Goal: Find specific page/section

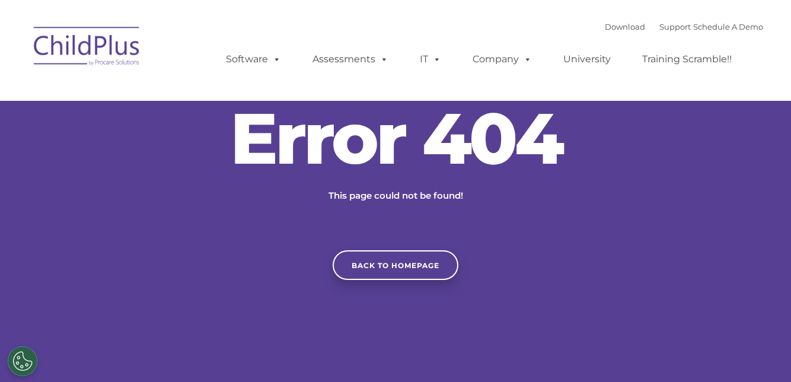
click at [585, 168] on div "Error 404 This page could not be found! Back to homepage" at bounding box center [395, 191] width 791 height 177
click at [91, 352] on div at bounding box center [395, 191] width 791 height 382
click at [69, 293] on div "Error 404 This page could not be found! Back to homepage" at bounding box center [395, 191] width 791 height 204
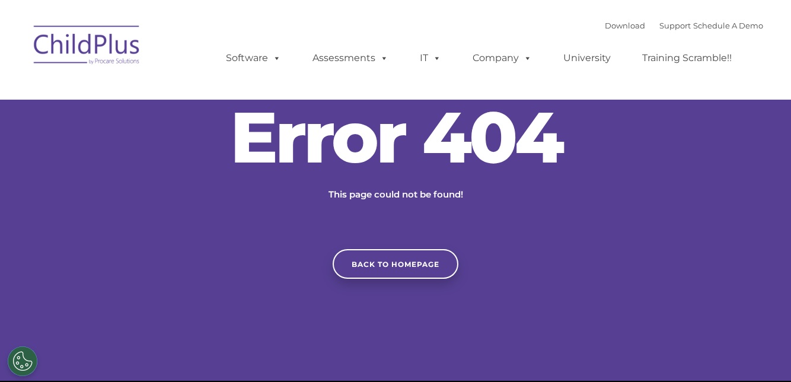
click at [173, 381] on div at bounding box center [395, 190] width 791 height 382
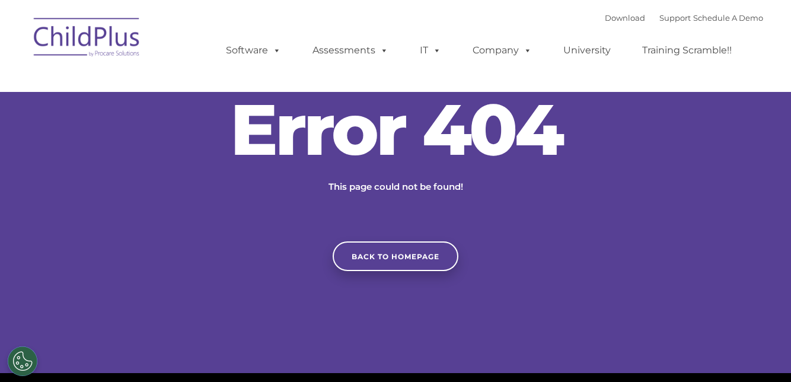
click at [330, 373] on div at bounding box center [395, 182] width 791 height 382
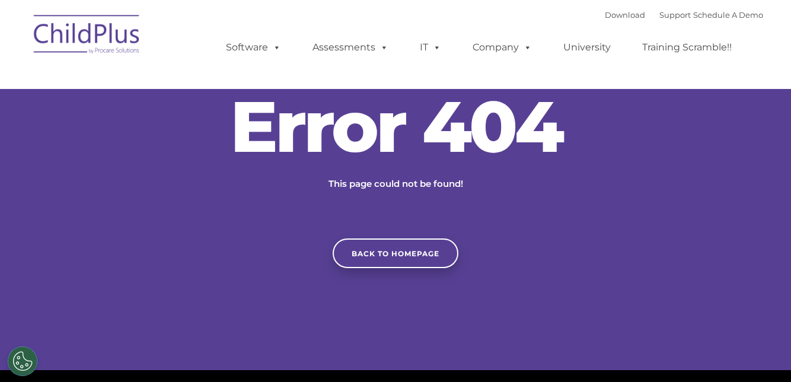
click at [336, 364] on div at bounding box center [395, 179] width 791 height 382
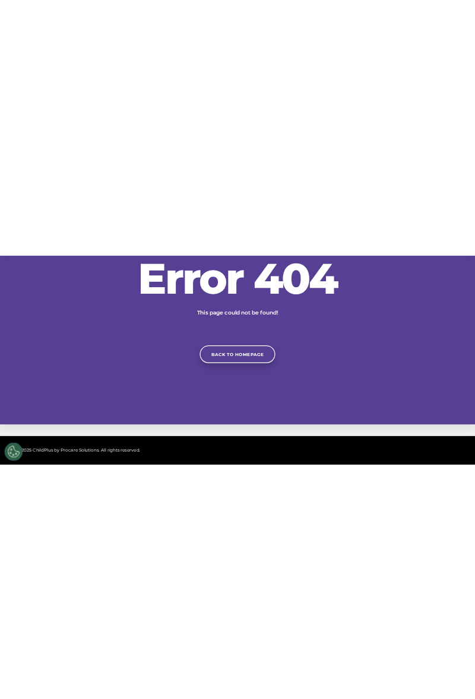
scroll to position [66, 0]
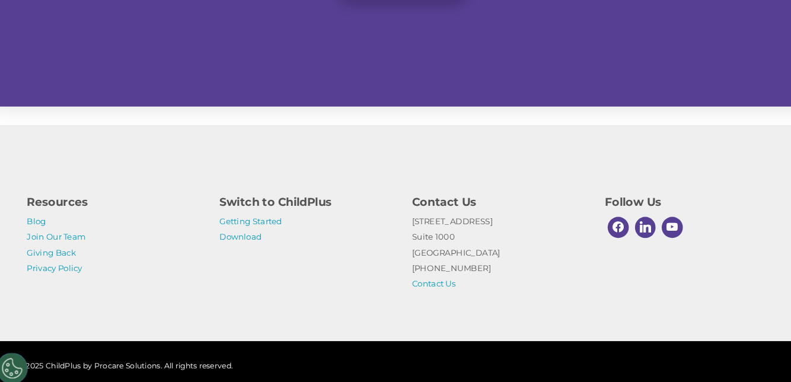
click at [426, 381] on div "© 2025 ChildPlus by Procare Solutions. All rights reserved." at bounding box center [395, 358] width 791 height 47
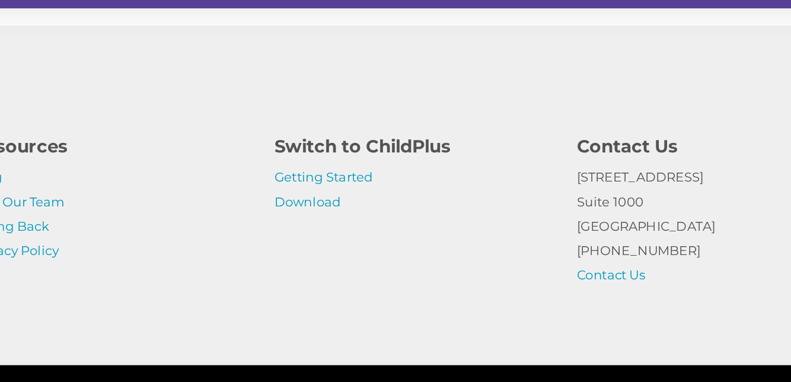
click at [400, 336] on div "© 2025 ChildPlus by Procare Solutions. All rights reserved." at bounding box center [395, 358] width 791 height 47
click at [353, 326] on div "Resources Blog Join Our Team Giving Back Privacy Policy Switch to ChildPlus Get…" at bounding box center [395, 232] width 791 height 206
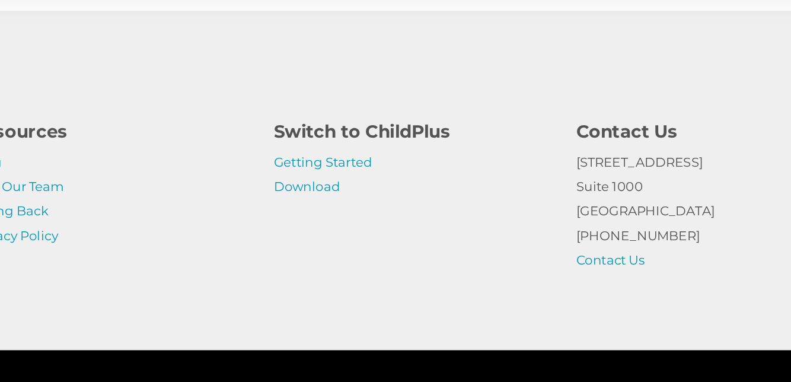
click at [280, 334] on div "Resources Blog Join Our Team Giving Back Privacy Policy Switch to ChildPlus Get…" at bounding box center [395, 232] width 791 height 206
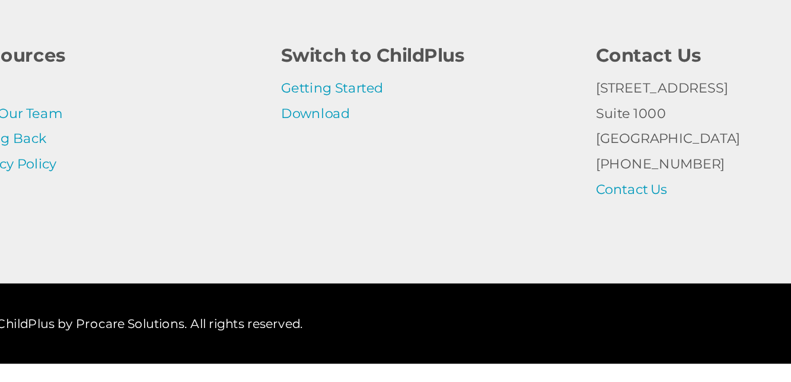
scroll to position [271, 0]
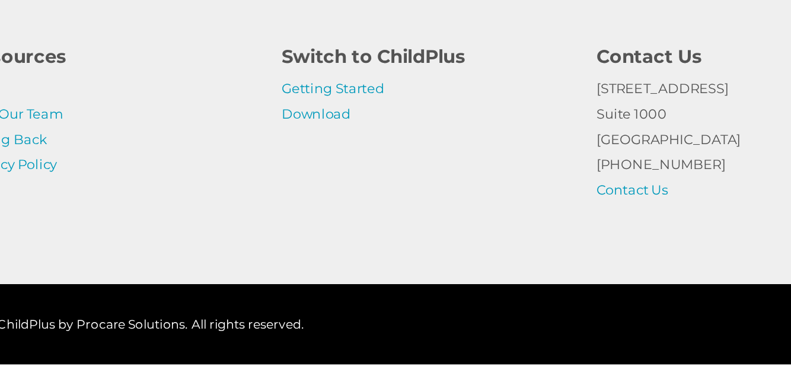
click at [407, 381] on div "© 2025 ChildPlus by Procare Solutions. All rights reserved." at bounding box center [395, 358] width 791 height 47
click at [364, 381] on div "© 2025 ChildPlus by Procare Solutions. All rights reserved." at bounding box center [395, 358] width 791 height 47
click at [322, 367] on div "© 2025 ChildPlus by Procare Solutions. All rights reserved." at bounding box center [396, 358] width 736 height 18
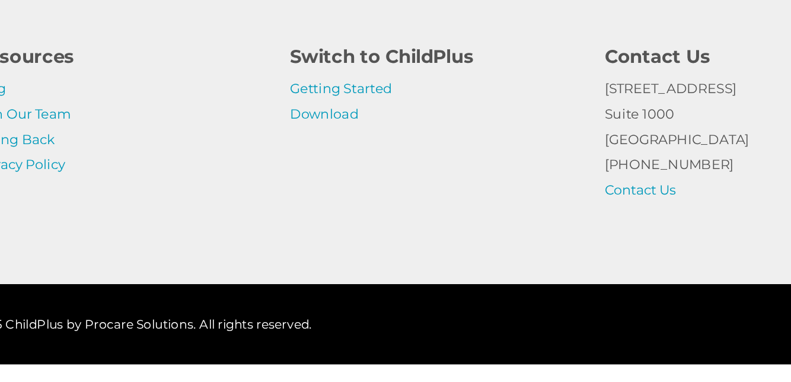
click at [205, 254] on div "Resources Blog Join Our Team Giving Back Privacy Policy" at bounding box center [120, 230] width 184 height 85
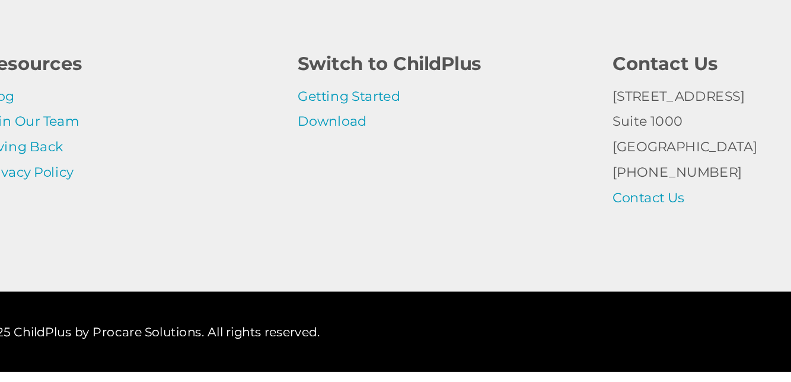
click at [251, 288] on div "Resources Blog Join Our Team Giving Back Privacy Policy Switch to ChildPlus Get…" at bounding box center [396, 238] width 736 height 100
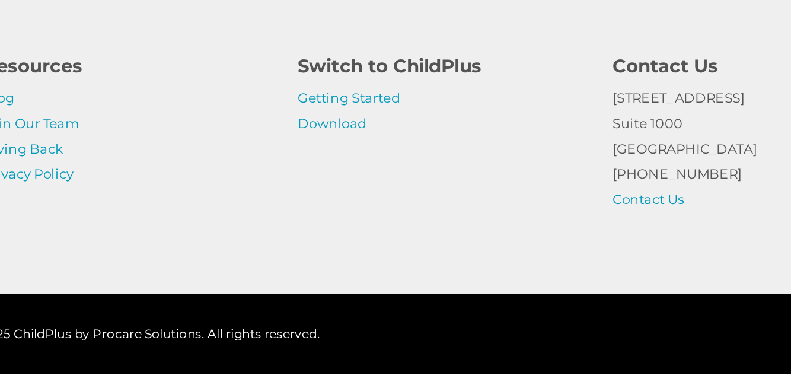
click at [252, 288] on div "Resources Blog Join Our Team Giving Back Privacy Policy Switch to ChildPlus Get…" at bounding box center [396, 238] width 736 height 100
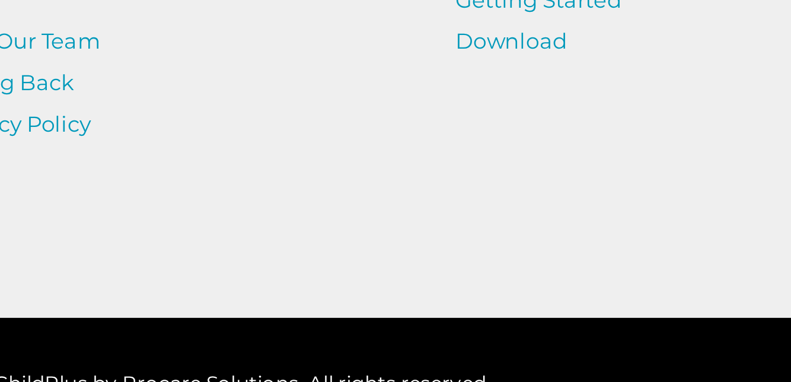
scroll to position [308, 0]
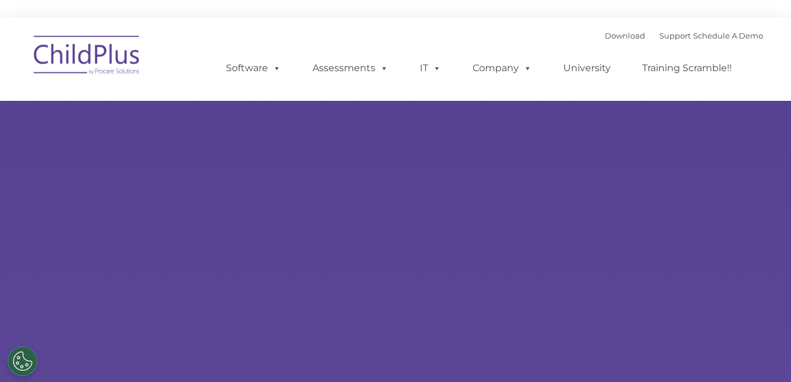
type input ""
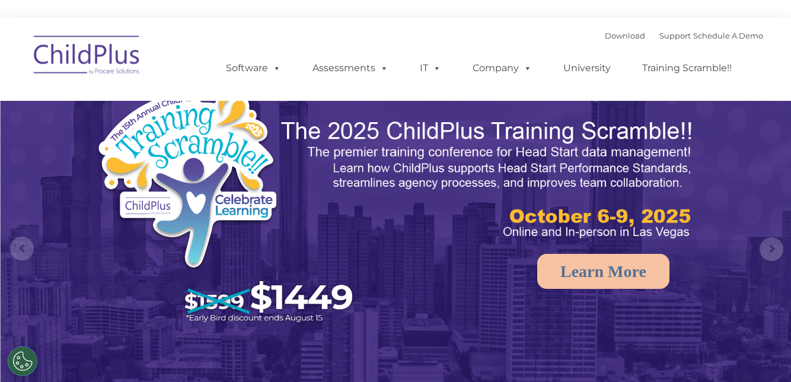
select select "MEDIUM"
